Goal: Find specific fact: Find specific page/section

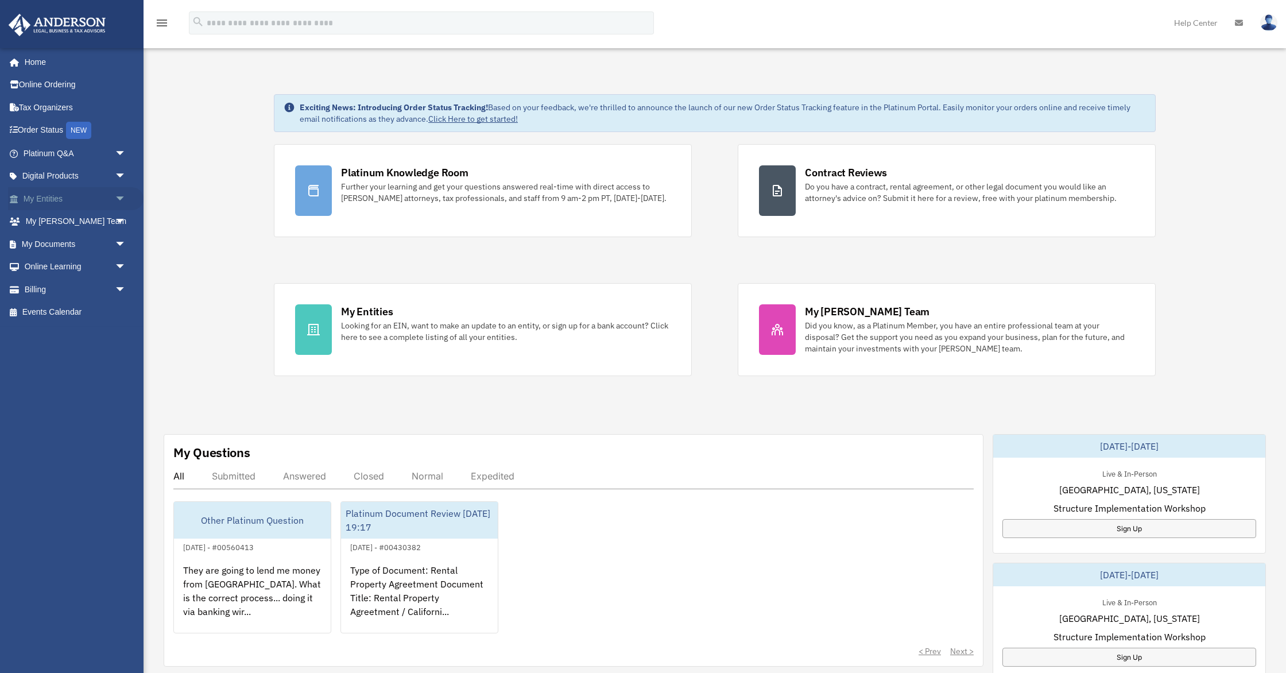
click at [102, 198] on link "My Entities arrow_drop_down" at bounding box center [75, 198] width 135 height 23
click at [118, 198] on span "arrow_drop_down" at bounding box center [126, 199] width 23 height 24
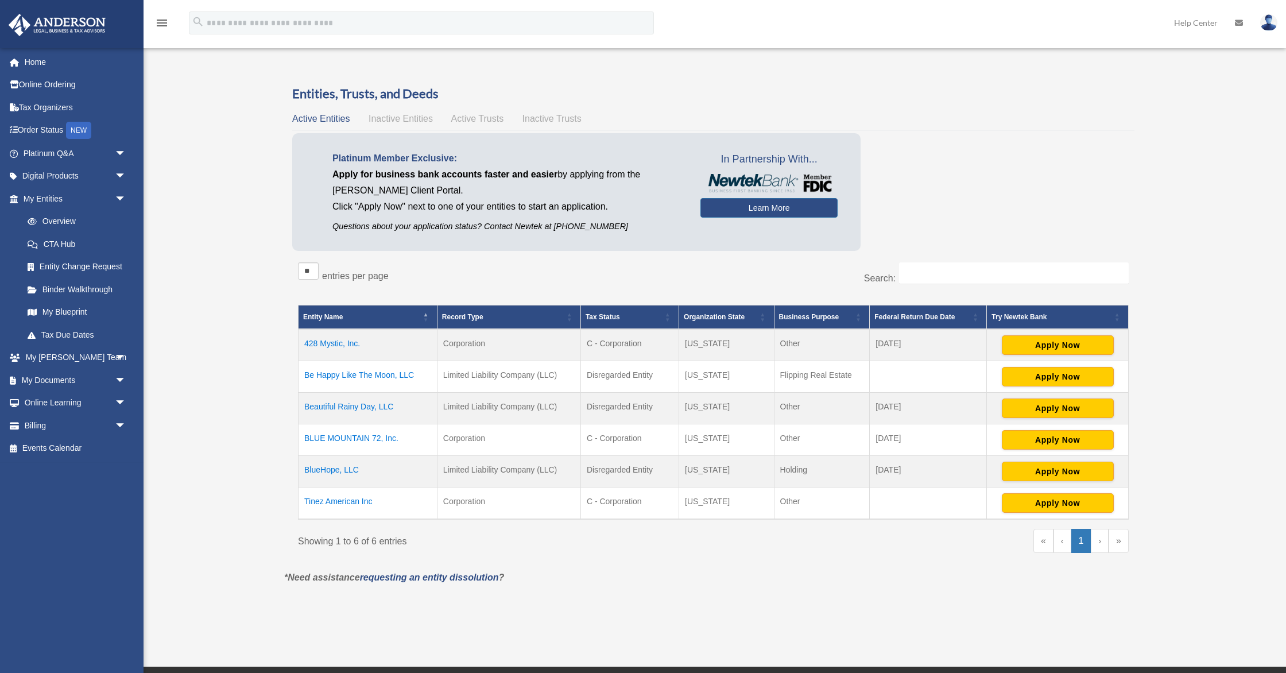
click at [350, 502] on td "Tinez American Inc" at bounding box center [367, 503] width 139 height 32
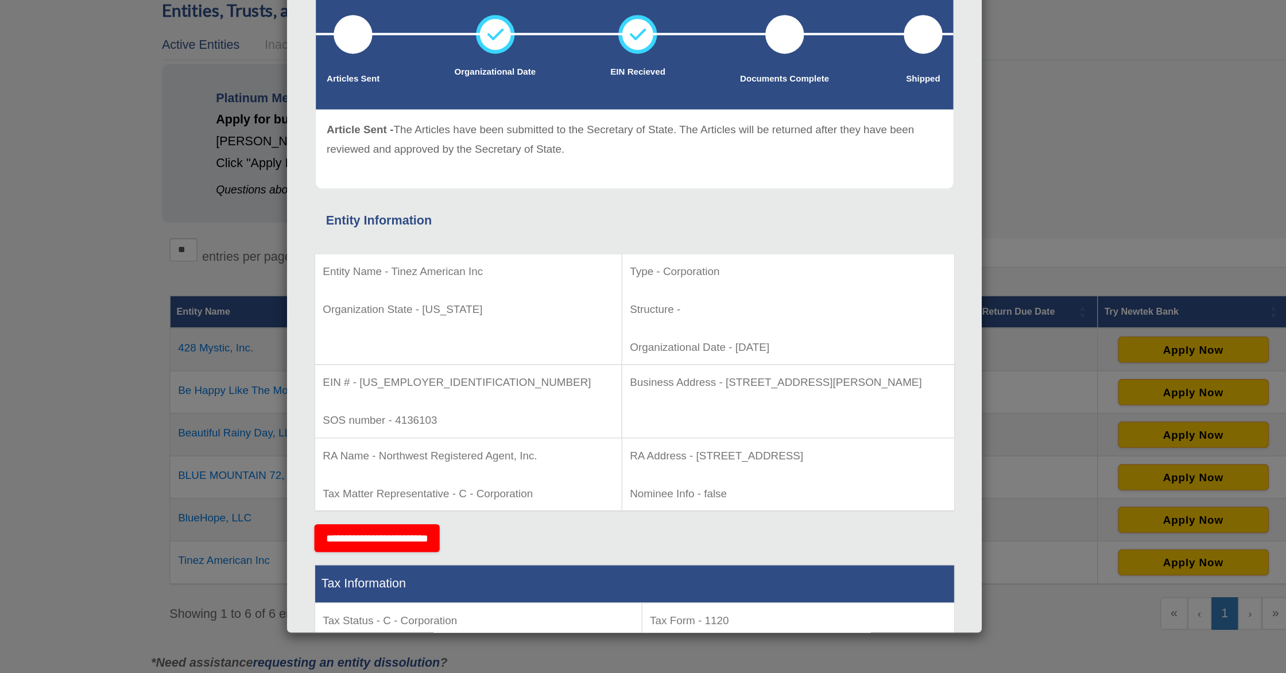
drag, startPoint x: 670, startPoint y: 366, endPoint x: 863, endPoint y: 379, distance: 193.3
click at [863, 379] on td "Business Address - [STREET_ADDRESS][PERSON_NAME]" at bounding box center [756, 383] width 247 height 55
copy p "[STREET_ADDRESS][PERSON_NAME]"
